Goal: Information Seeking & Learning: Learn about a topic

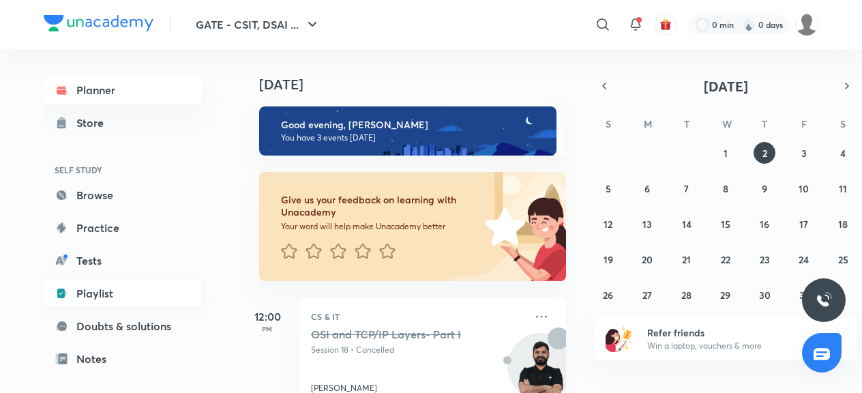
click at [96, 289] on link "Playlist" at bounding box center [123, 293] width 158 height 27
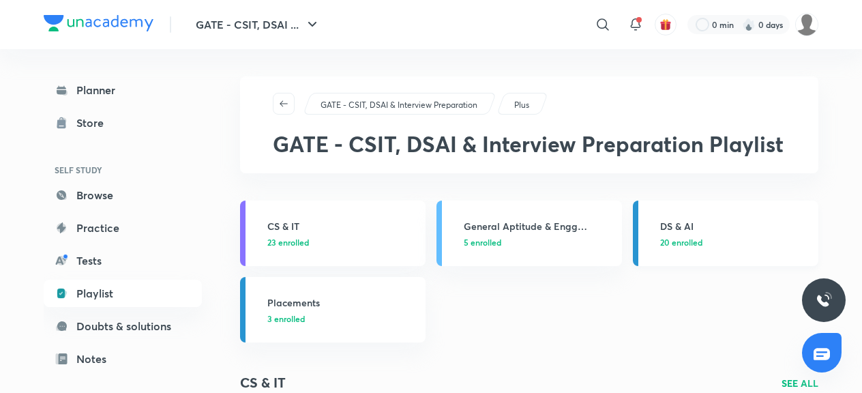
click at [681, 228] on h3 "DS & AI" at bounding box center [735, 226] width 150 height 14
click at [672, 231] on h3 "DS & AI" at bounding box center [735, 226] width 150 height 14
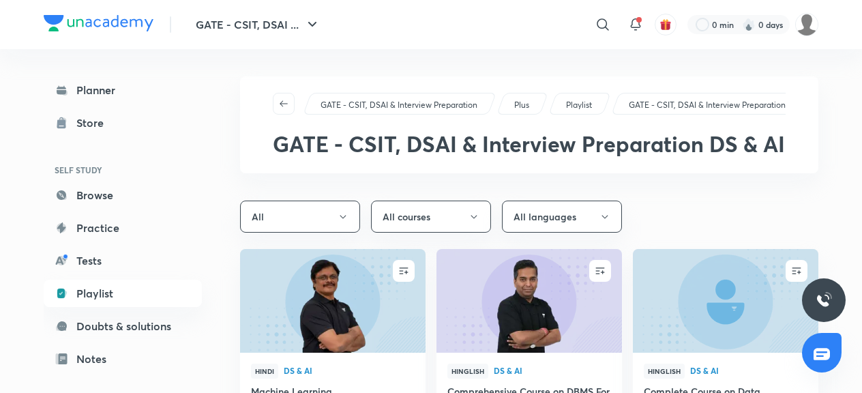
click at [120, 308] on div "Planner Store SELF STUDY Browse Practice Tests Playlist Doubts & solutions Note…" at bounding box center [123, 293] width 158 height 434
click at [120, 293] on link "Playlist" at bounding box center [123, 293] width 158 height 27
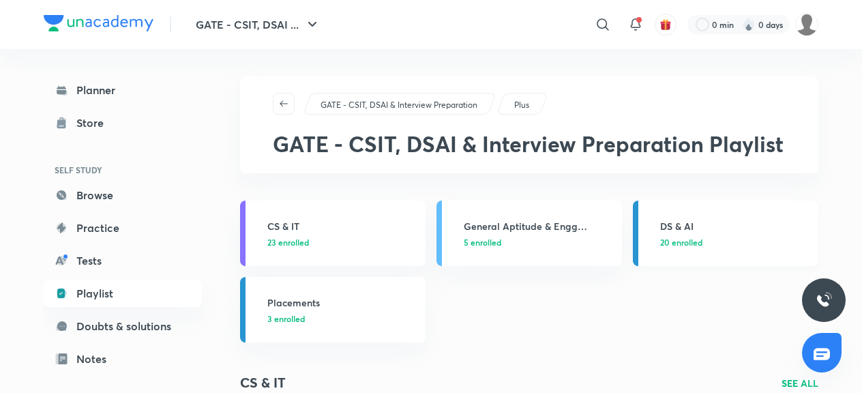
click at [654, 226] on link "DS & AI 20 enrolled" at bounding box center [726, 233] width 186 height 65
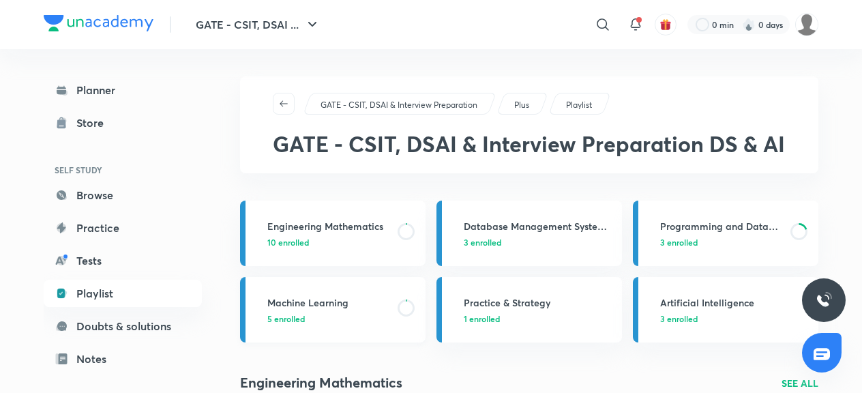
click at [337, 312] on p "5 enrolled" at bounding box center [328, 318] width 122 height 12
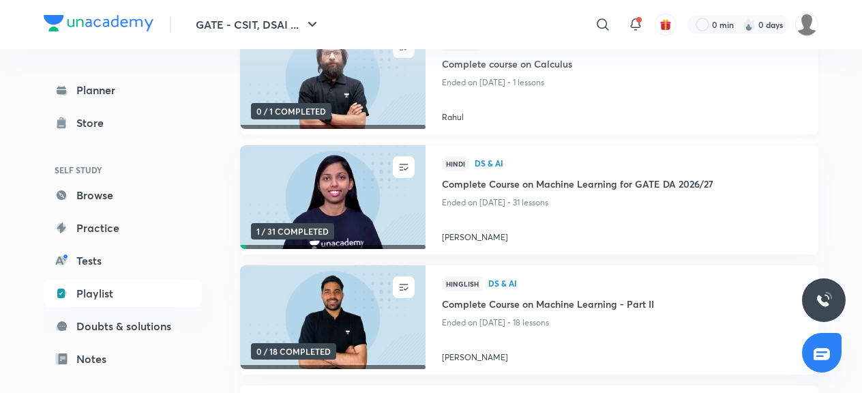
scroll to position [217, 0]
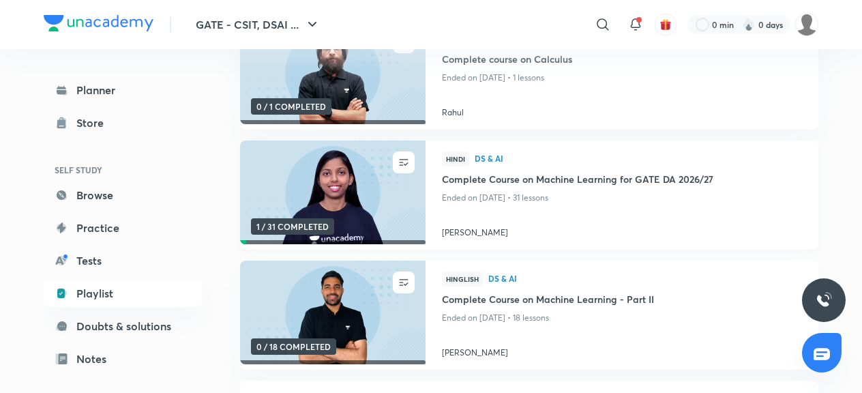
click at [342, 195] on img at bounding box center [332, 193] width 189 height 106
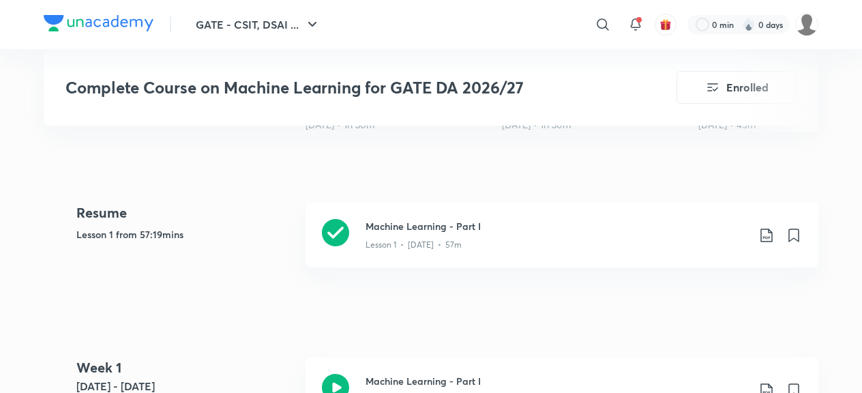
scroll to position [572, 0]
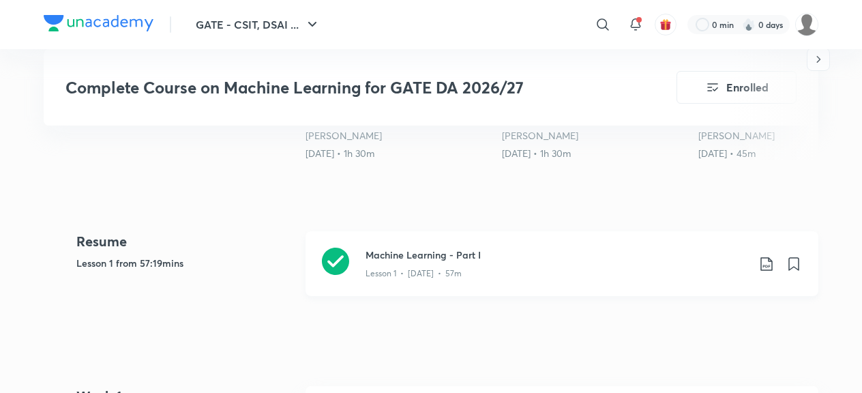
click at [336, 253] on icon at bounding box center [335, 261] width 27 height 27
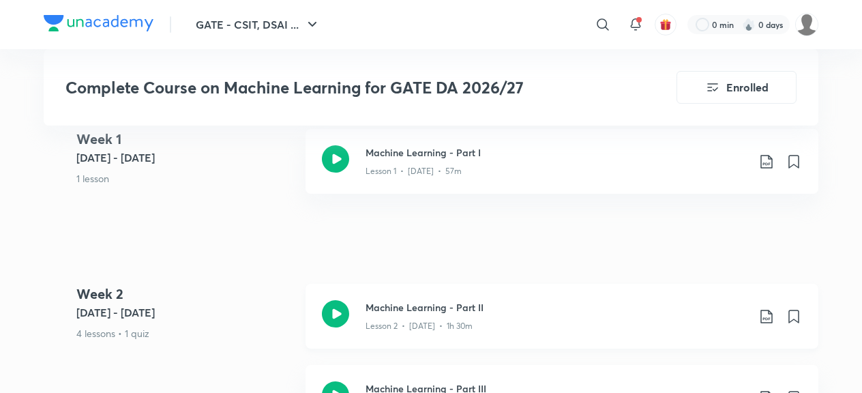
scroll to position [914, 0]
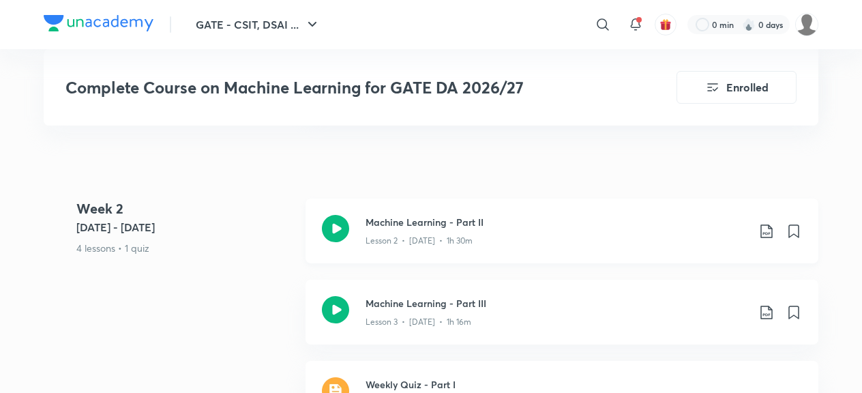
click at [331, 232] on icon at bounding box center [335, 228] width 27 height 27
